Goal: Task Accomplishment & Management: Manage account settings

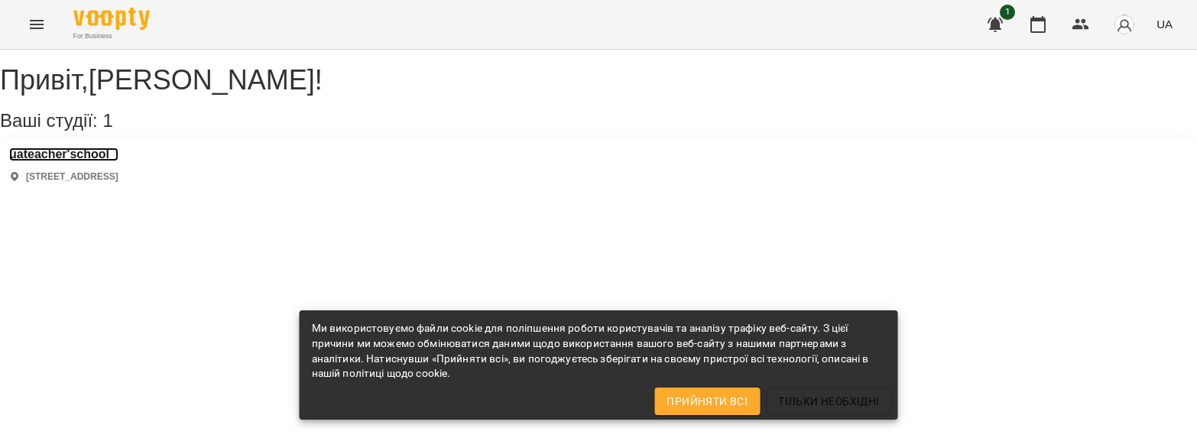
click at [79, 161] on h3 "uateacher'school" at bounding box center [63, 154] width 109 height 14
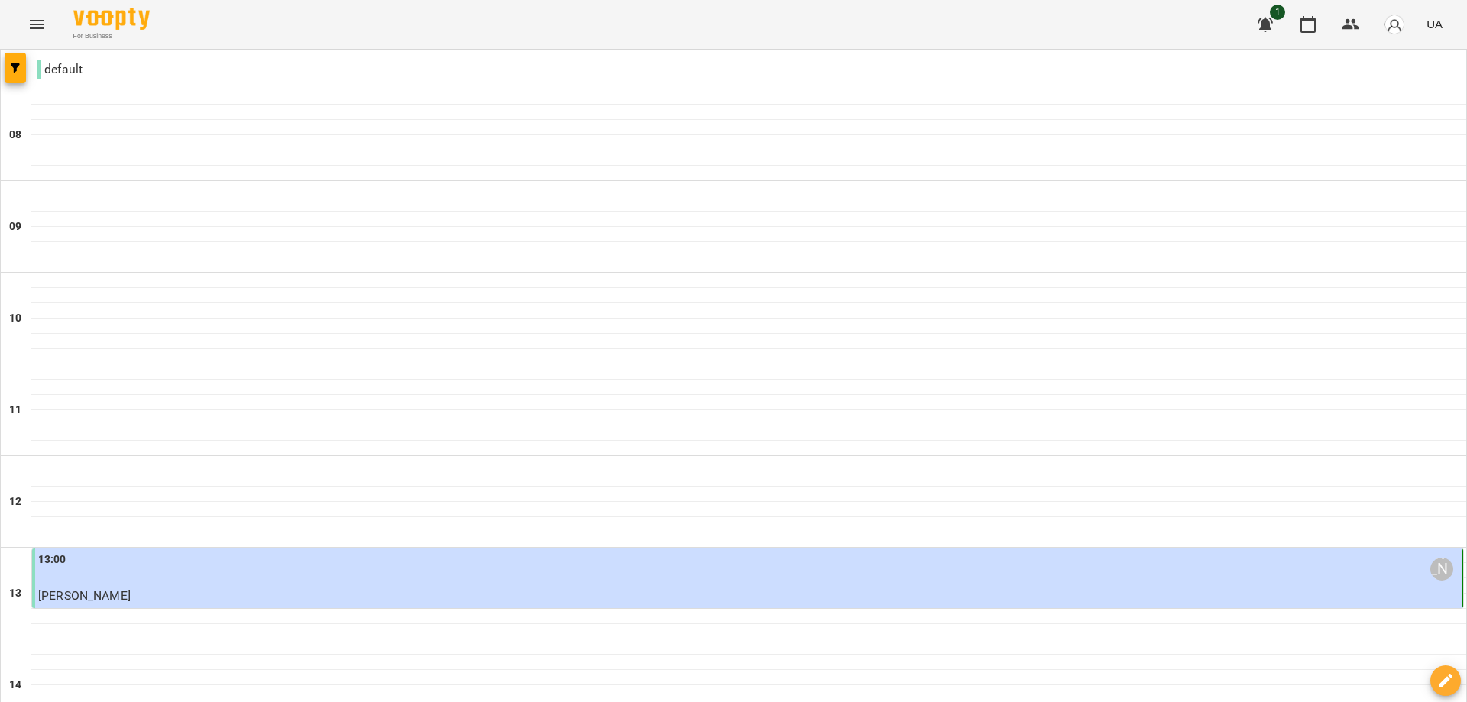
click at [486, 437] on div "13:00 [PERSON_NAME]" at bounding box center [748, 569] width 1421 height 35
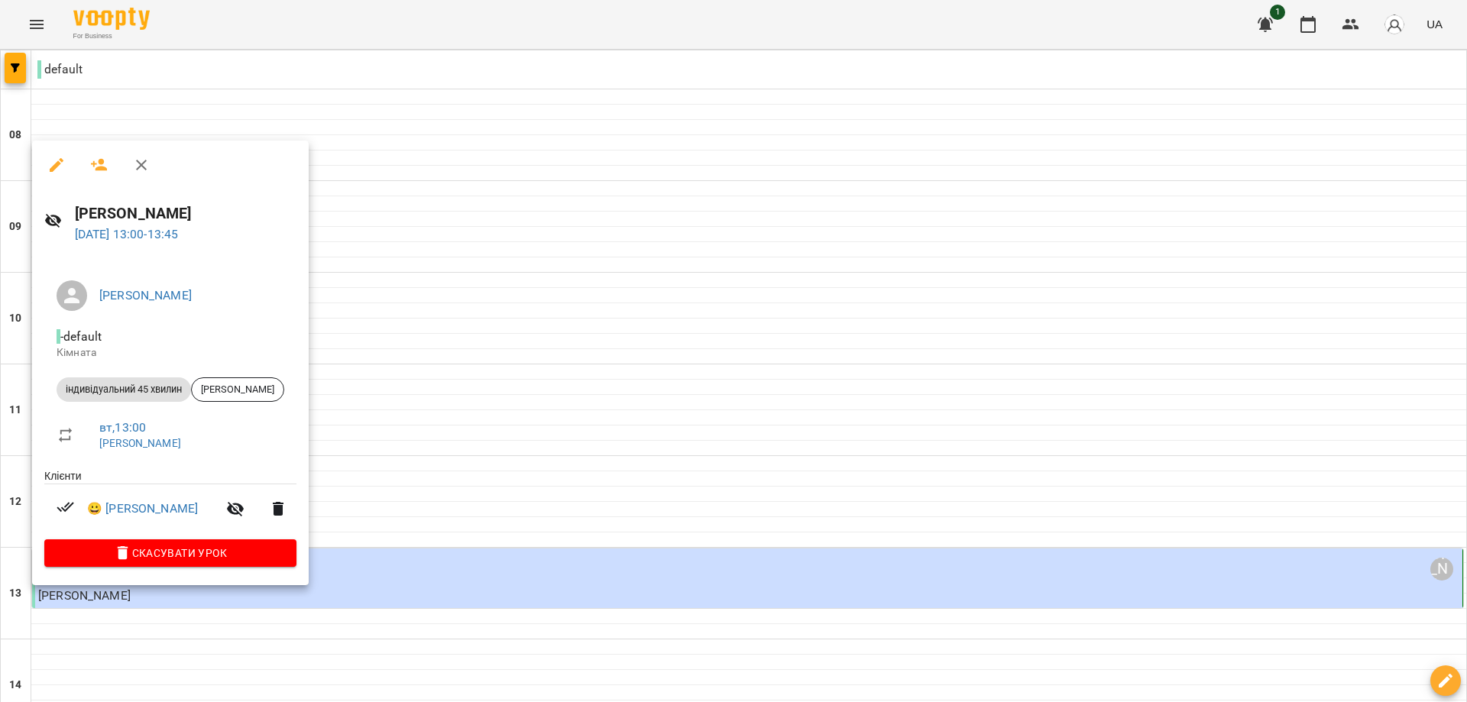
click at [585, 437] on div at bounding box center [733, 351] width 1467 height 702
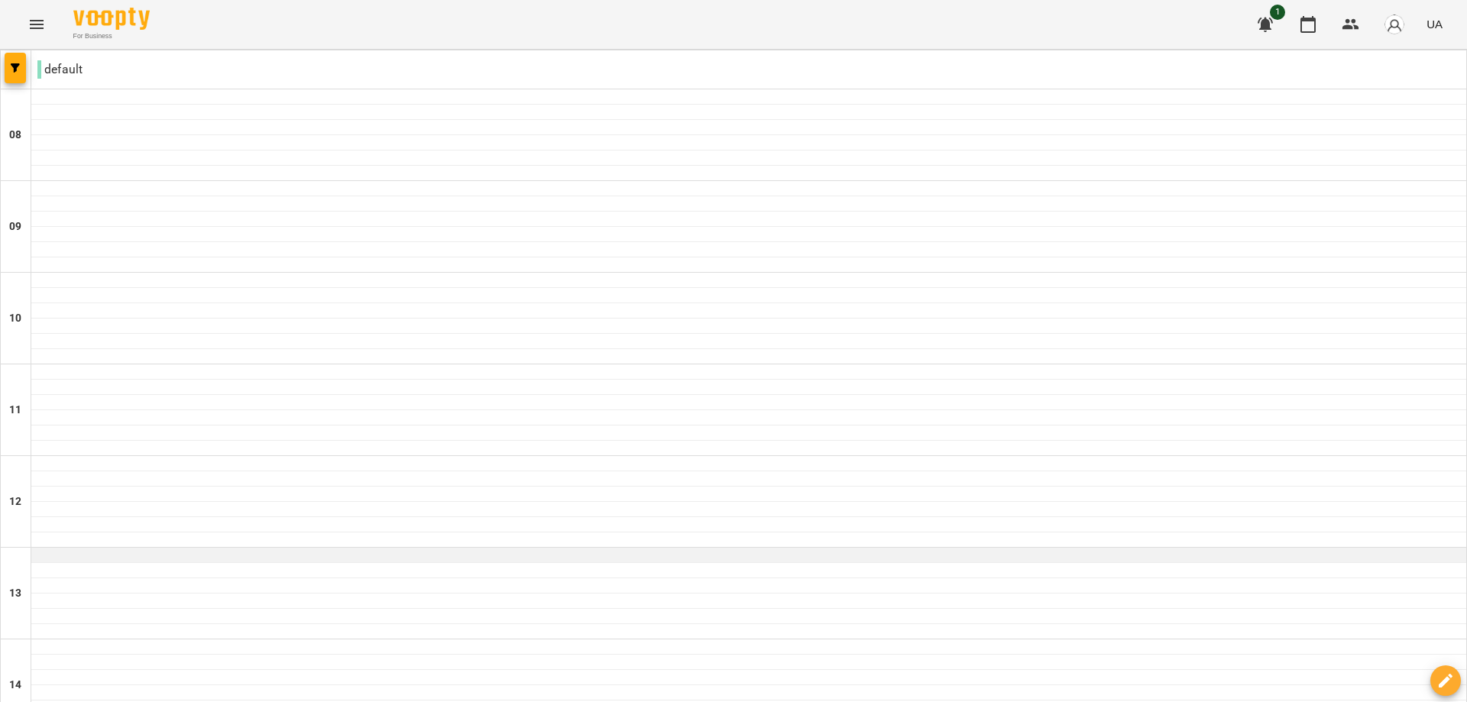
scroll to position [9, 0]
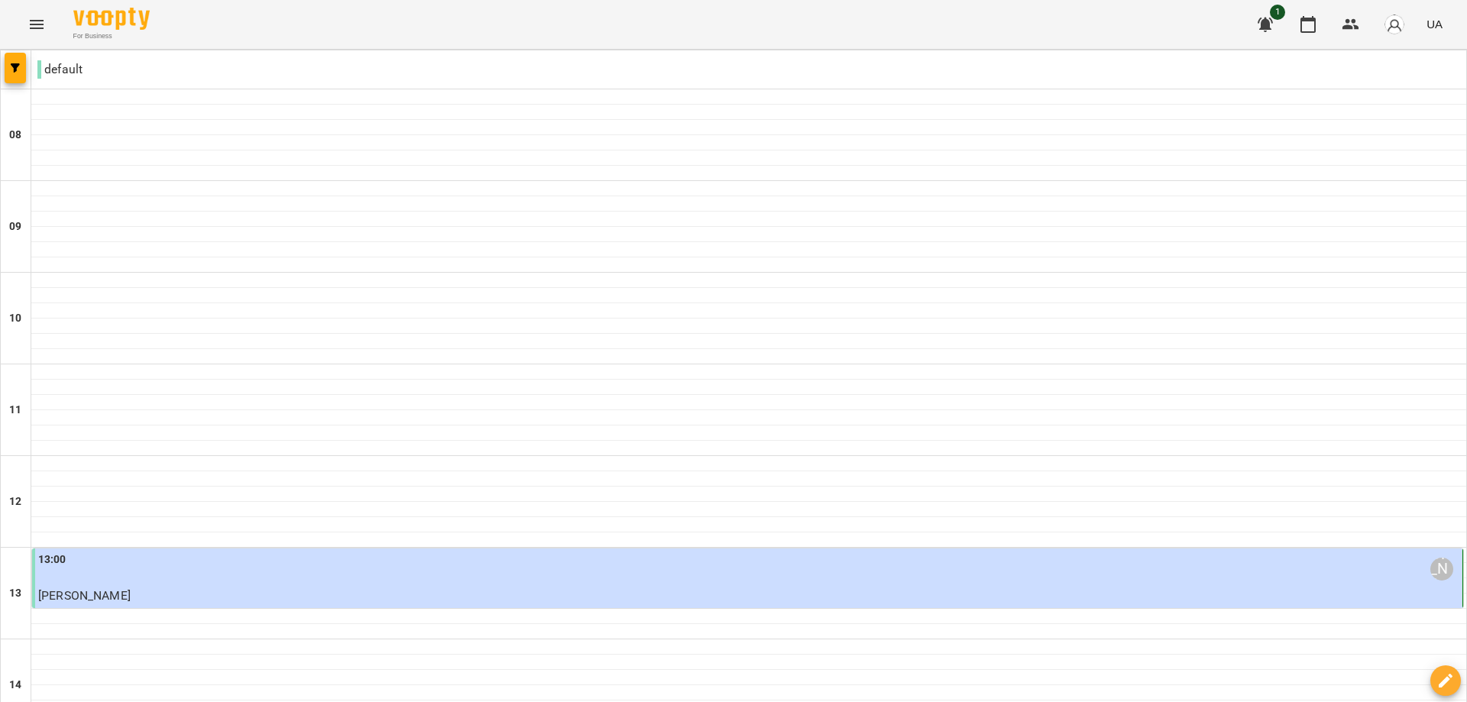
click at [363, 437] on div "13:00 [PERSON_NAME]" at bounding box center [748, 569] width 1421 height 35
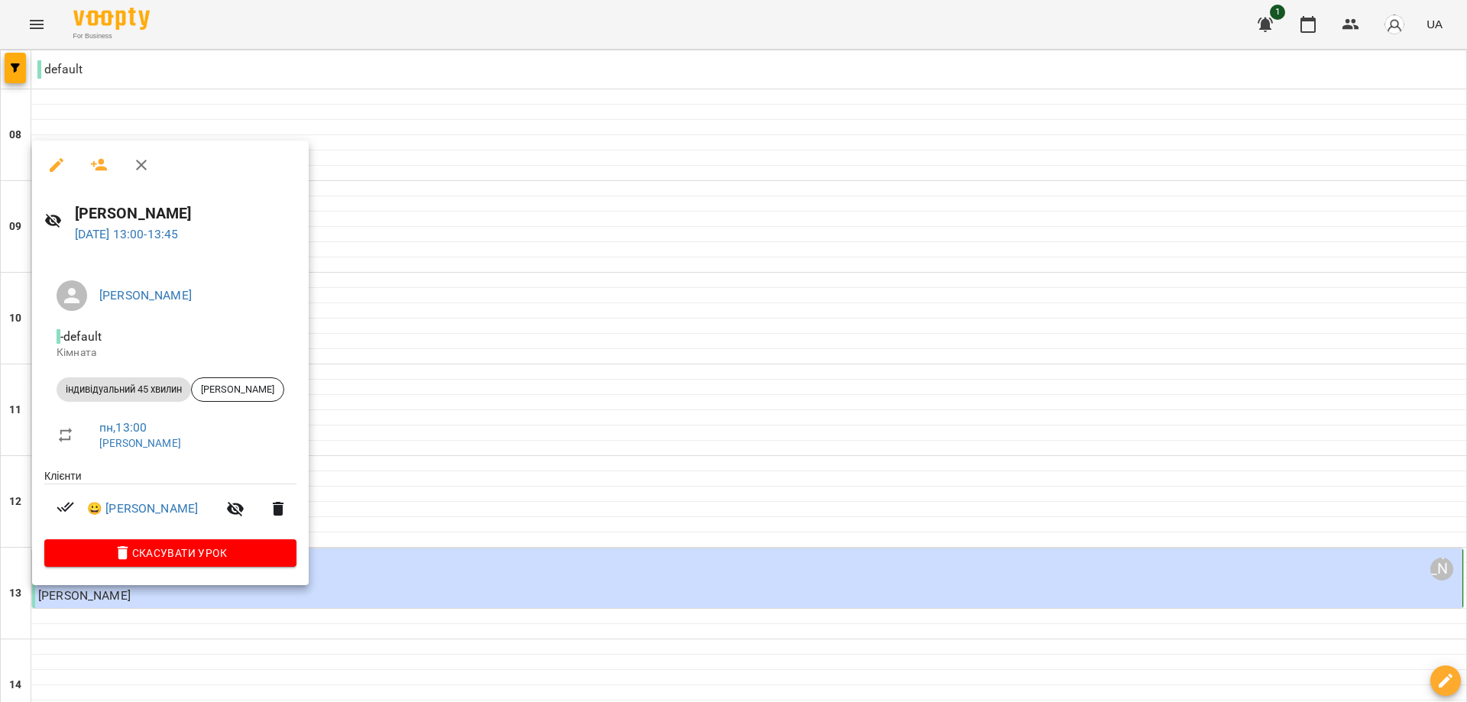
click at [586, 437] on div at bounding box center [733, 351] width 1467 height 702
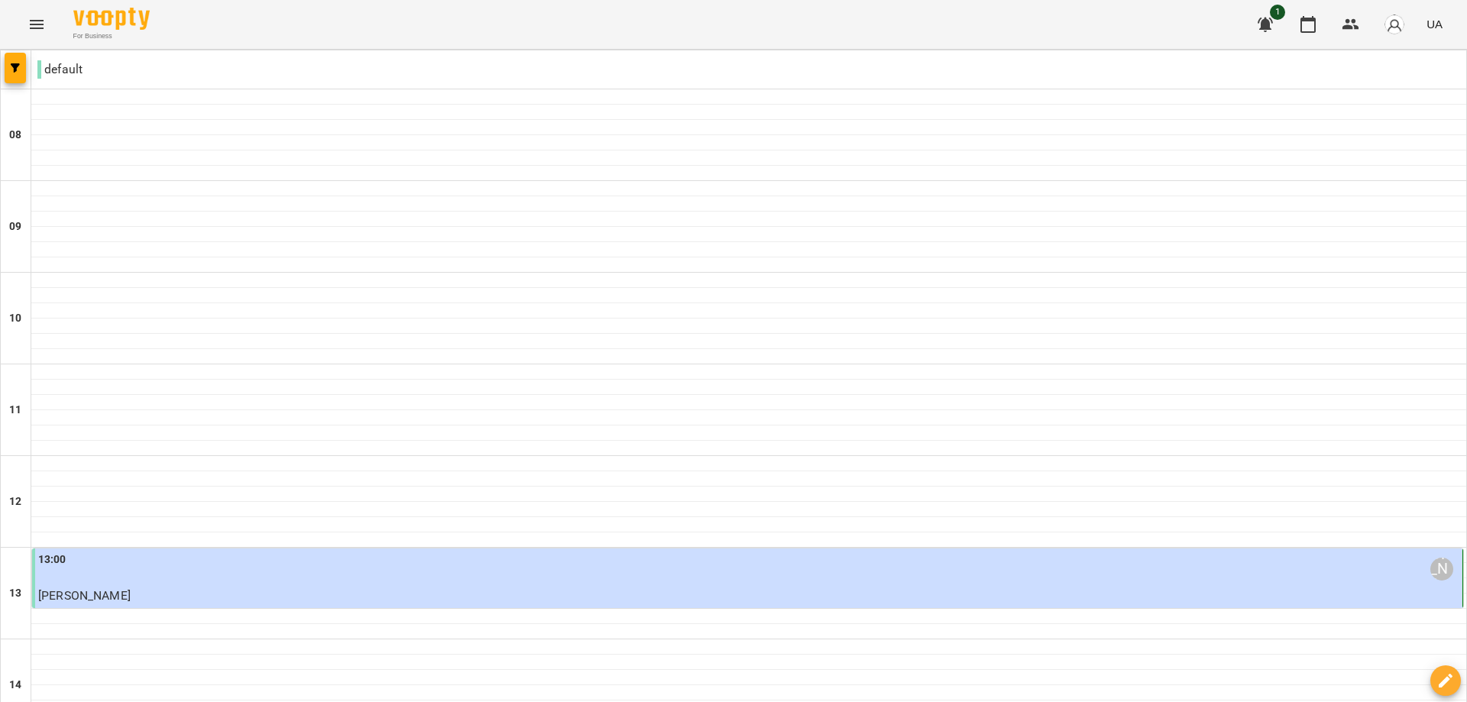
click at [332, 437] on div "13:00 [PERSON_NAME]" at bounding box center [748, 569] width 1421 height 35
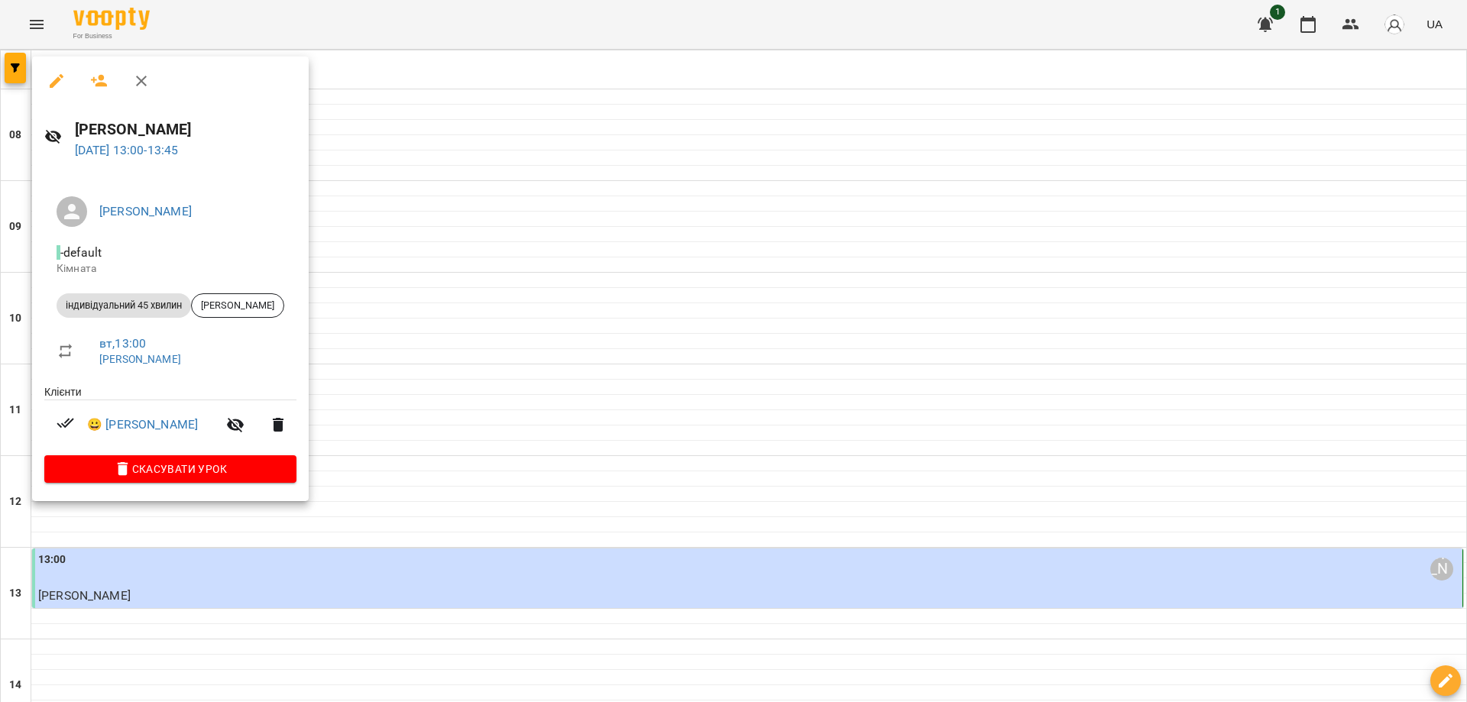
click at [1196, 437] on div at bounding box center [733, 351] width 1467 height 702
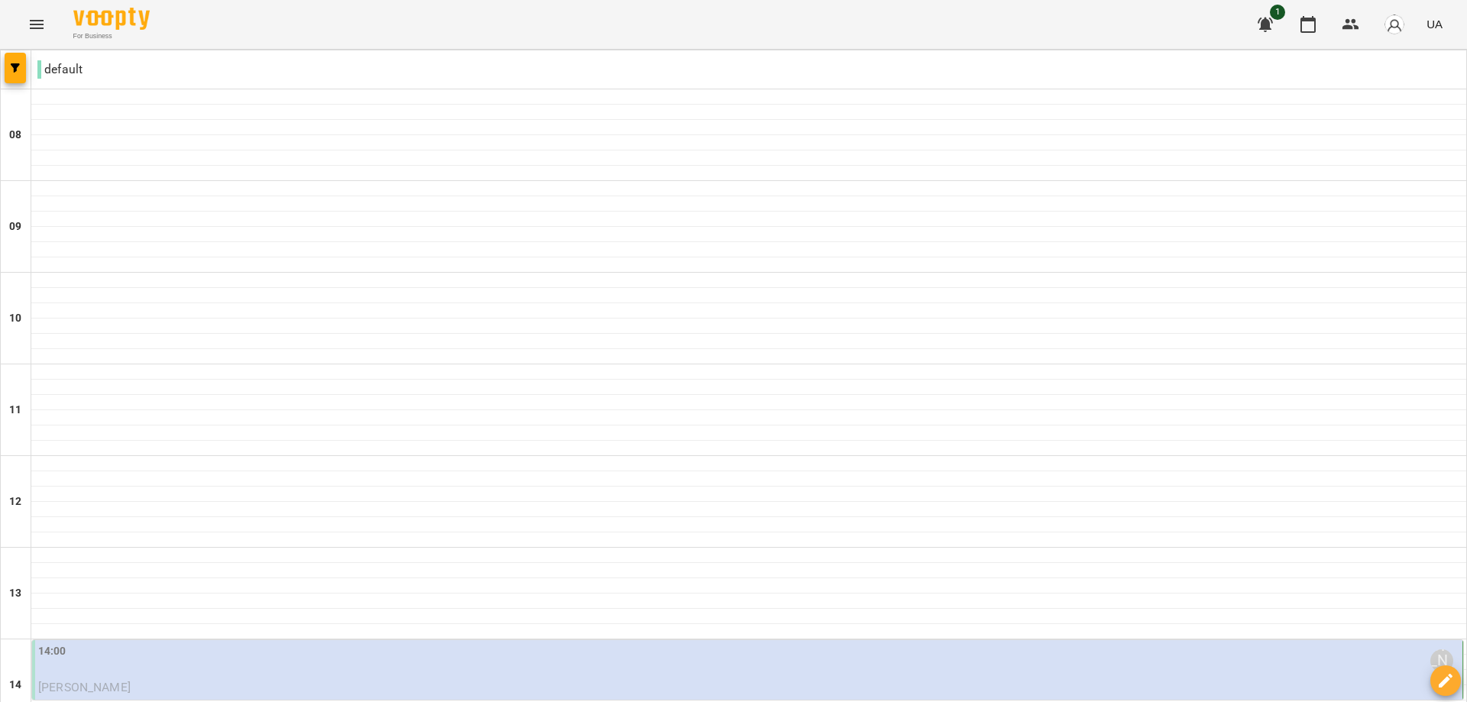
scroll to position [353, 0]
click at [824, 437] on p "[PERSON_NAME]" at bounding box center [748, 688] width 1421 height 18
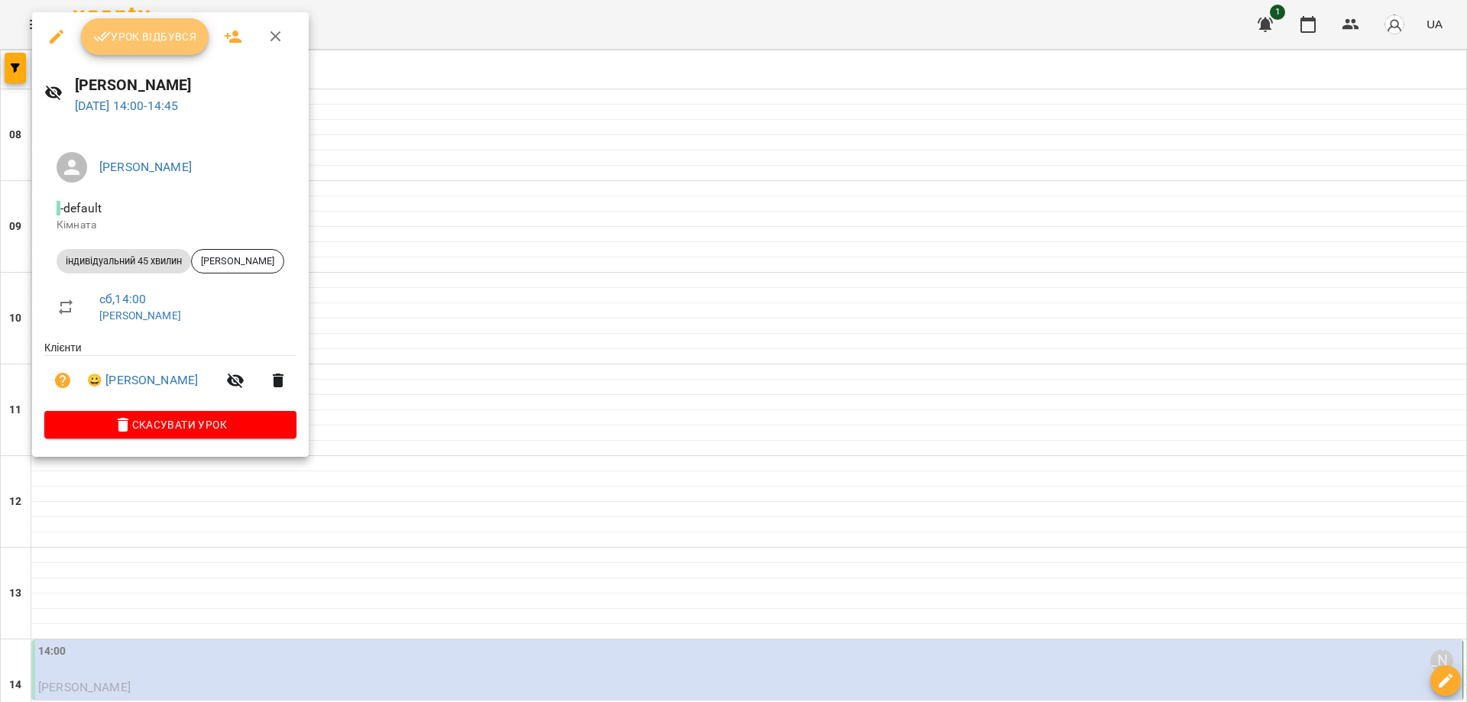
click at [199, 45] on button "Урок відбувся" at bounding box center [145, 36] width 128 height 37
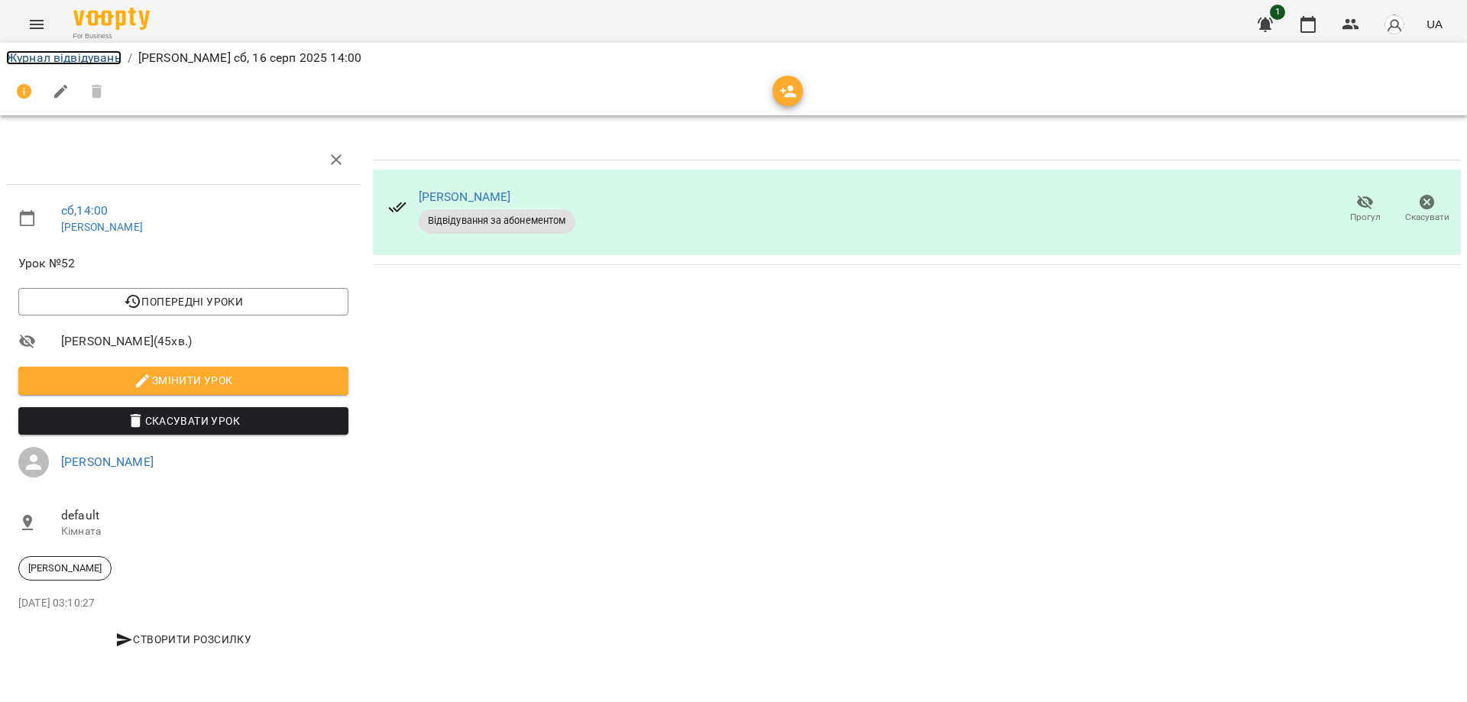
click at [67, 53] on link "Журнал відвідувань" at bounding box center [63, 57] width 115 height 15
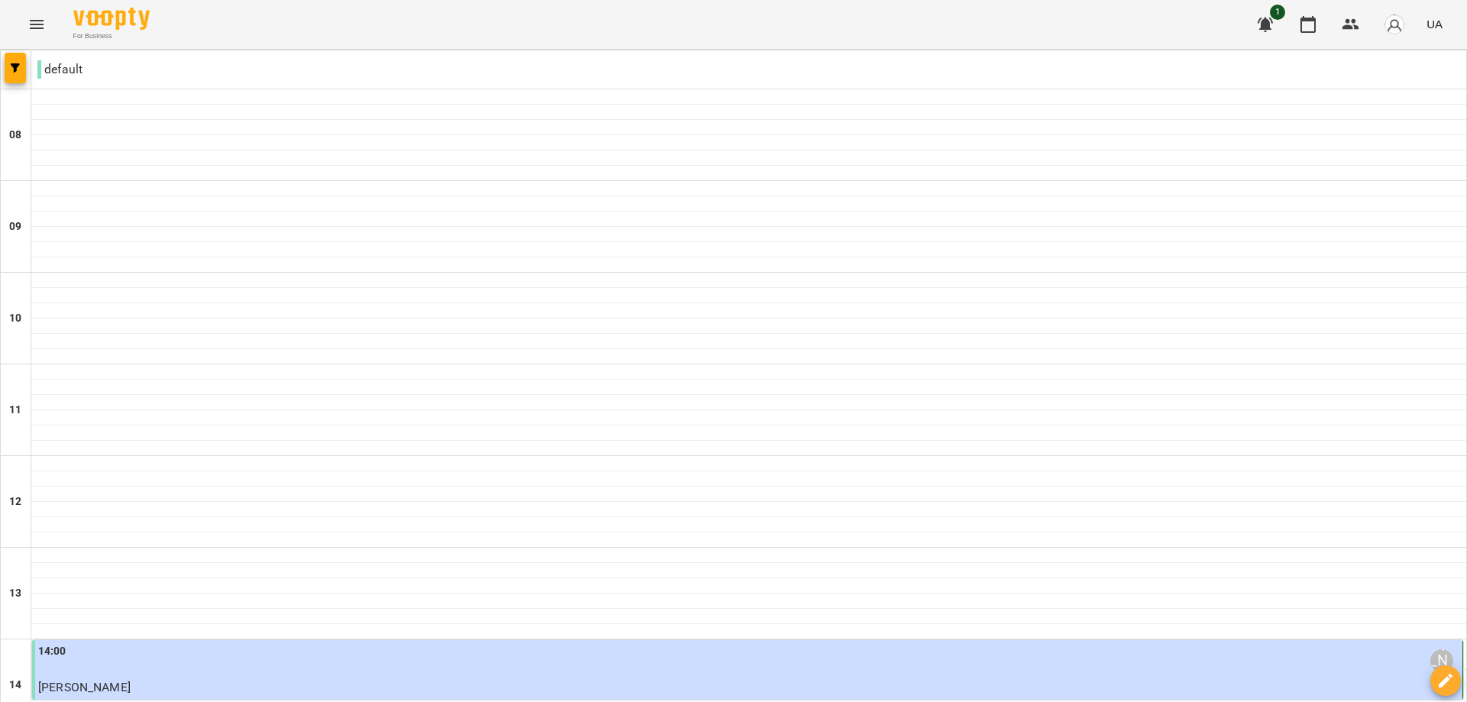
type input "**********"
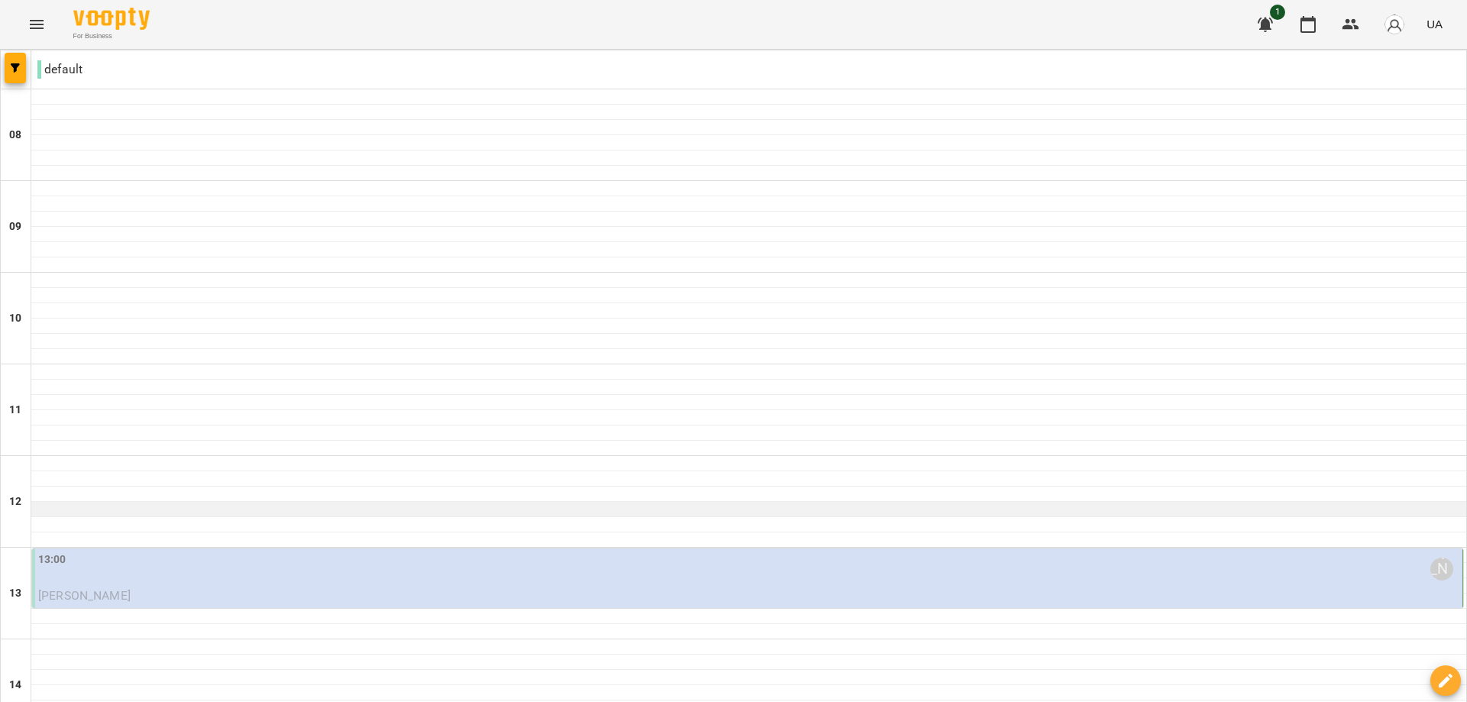
scroll to position [80, 0]
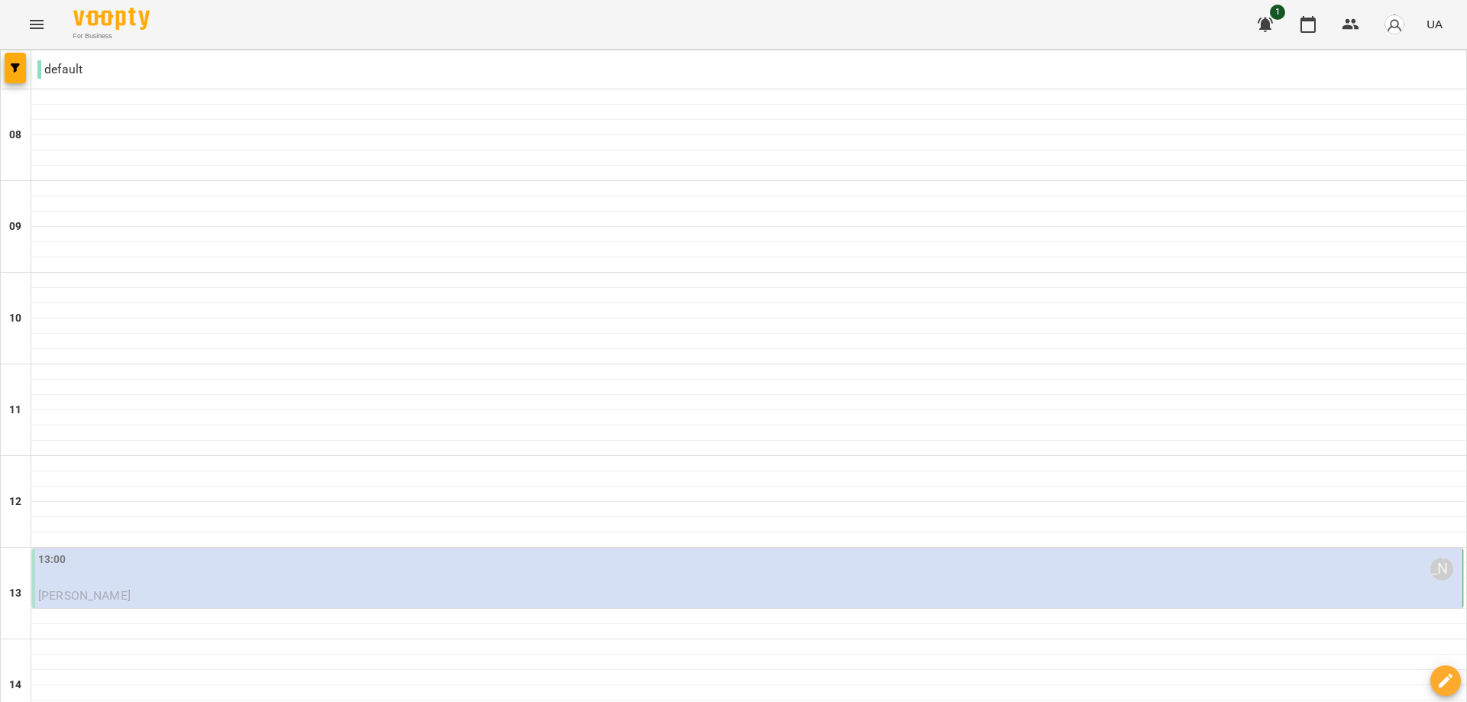
click at [494, 437] on div "13:00 [PERSON_NAME]" at bounding box center [748, 569] width 1421 height 35
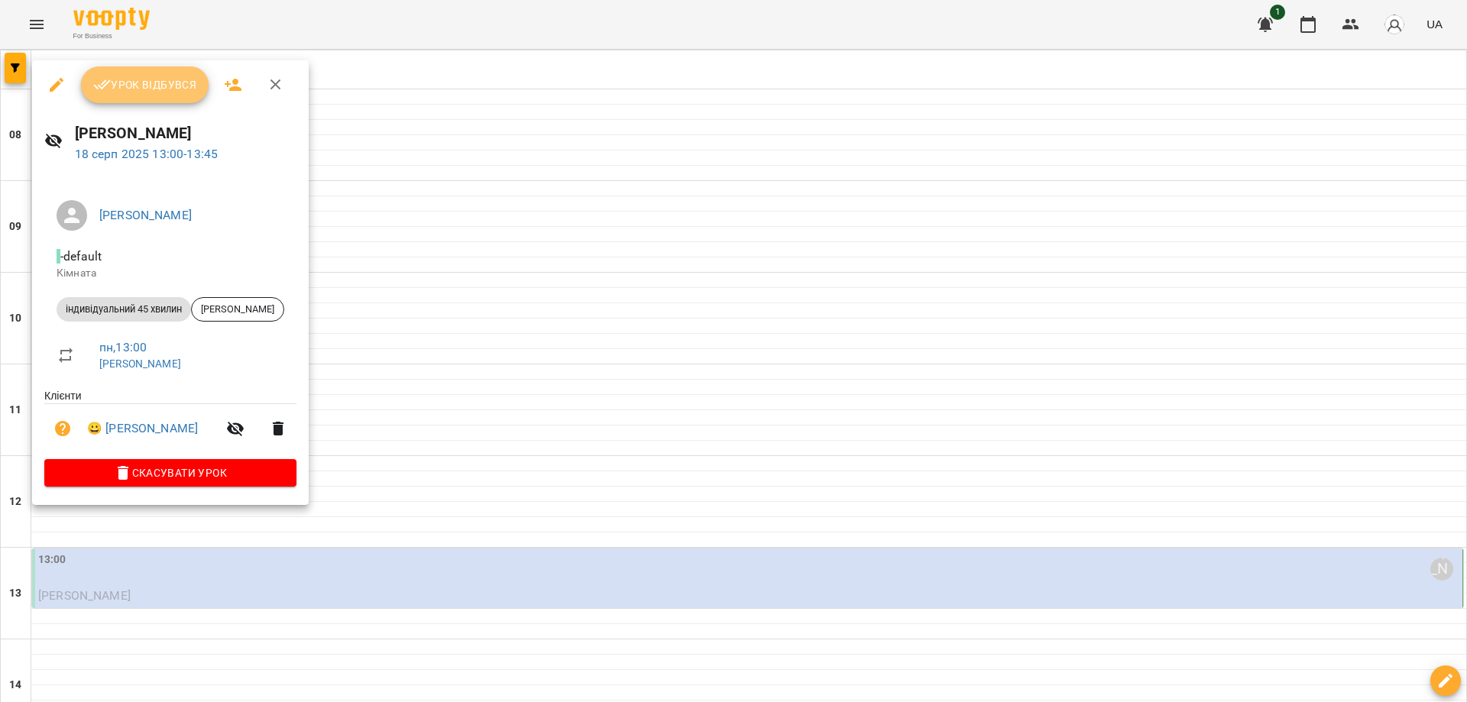
click at [146, 82] on span "Урок відбувся" at bounding box center [145, 85] width 104 height 18
